Goal: Check status: Check status

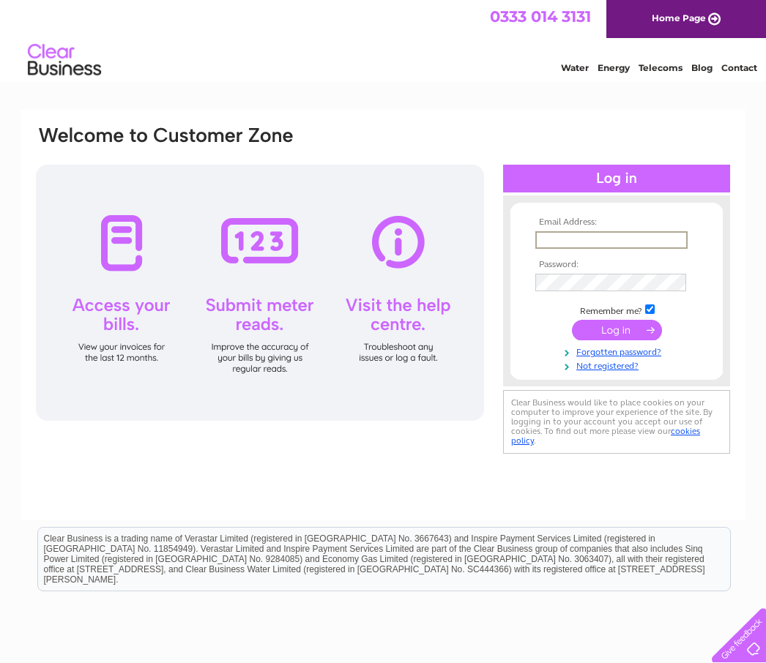
type input "Lovedog.grooming@hotmail.com"
click at [616, 331] on input "submit" at bounding box center [617, 330] width 90 height 20
click at [614, 330] on input "submit" at bounding box center [617, 328] width 90 height 20
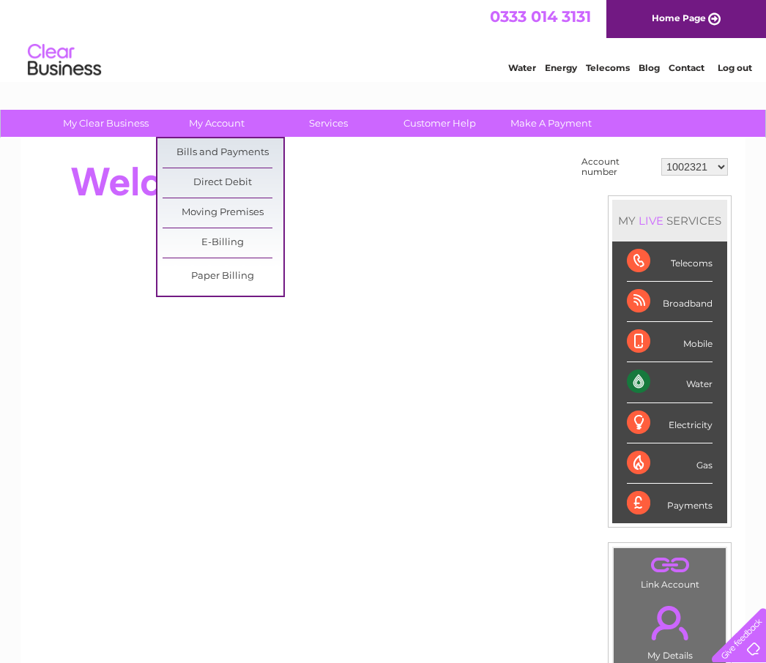
click at [173, 166] on link "Bills and Payments" at bounding box center [223, 152] width 121 height 29
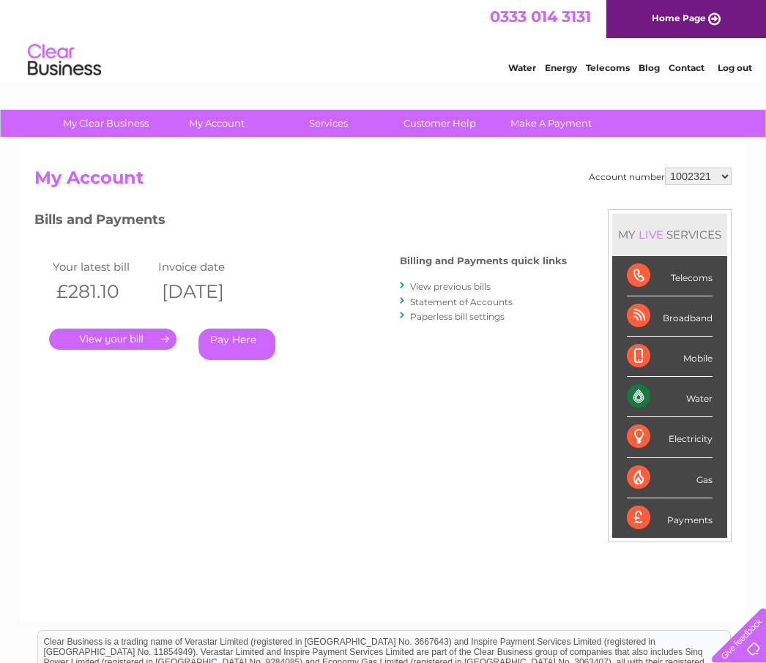
click at [685, 183] on select "1002321 30285437" at bounding box center [698, 177] width 67 height 18
select select "30285437"
click at [101, 340] on link "." at bounding box center [112, 339] width 127 height 21
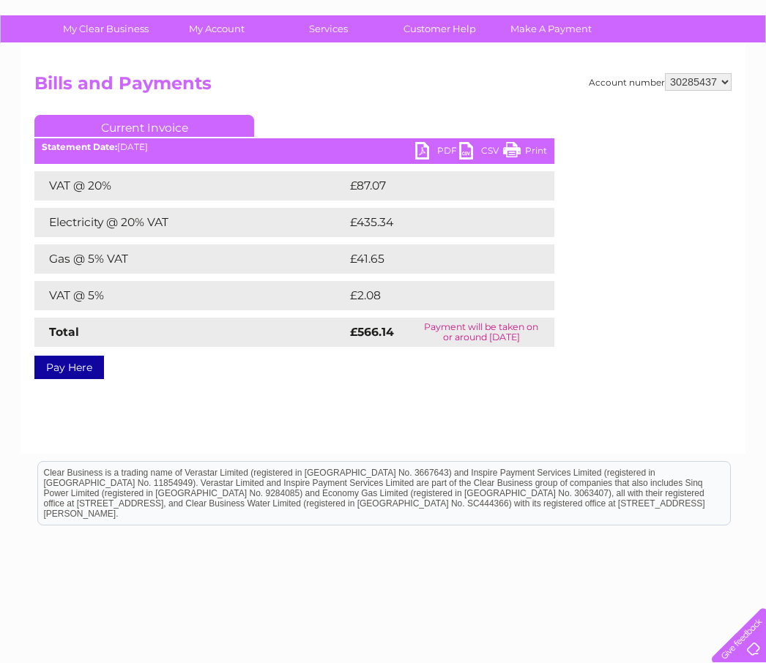
scroll to position [95, 0]
